Goal: Information Seeking & Learning: Learn about a topic

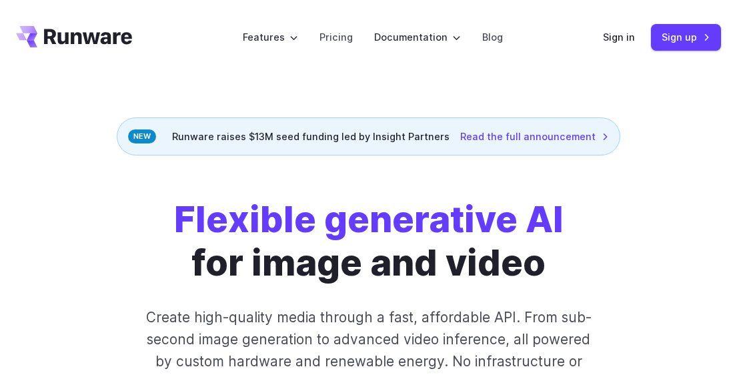
drag, startPoint x: 129, startPoint y: 33, endPoint x: 45, endPoint y: 33, distance: 83.3
click at [45, 33] on header "Features Tasks Image generation Video generation Sonic Inference Engine™ Models…" at bounding box center [368, 37] width 737 height 75
